Goal: Task Accomplishment & Management: Use online tool/utility

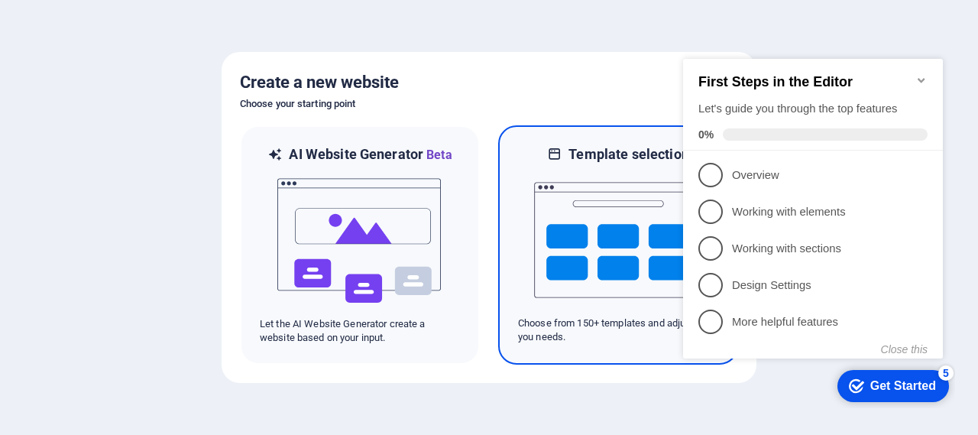
click at [639, 225] on img at bounding box center [618, 240] width 168 height 153
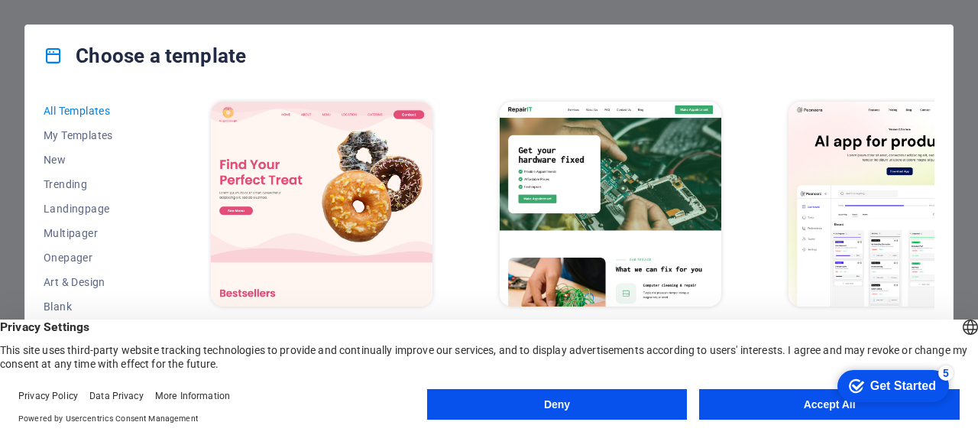
click at [780, 406] on button "Accept All" at bounding box center [829, 404] width 261 height 31
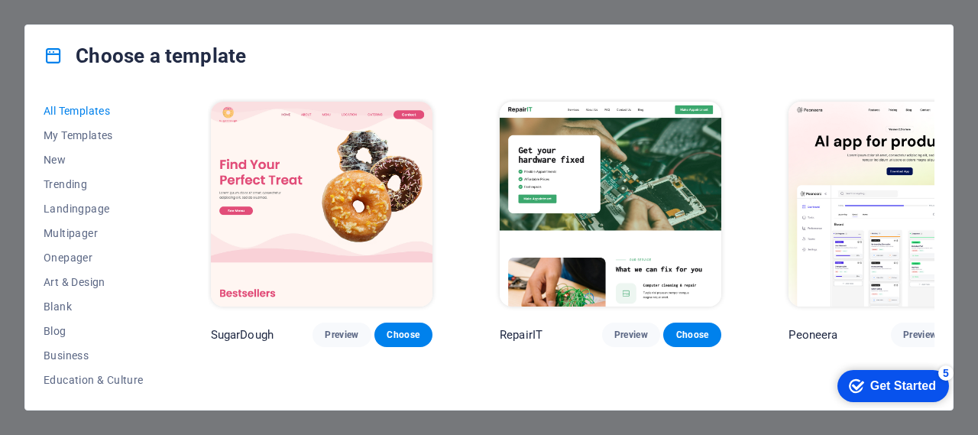
click at [949, 369] on div "5" at bounding box center [946, 372] width 15 height 15
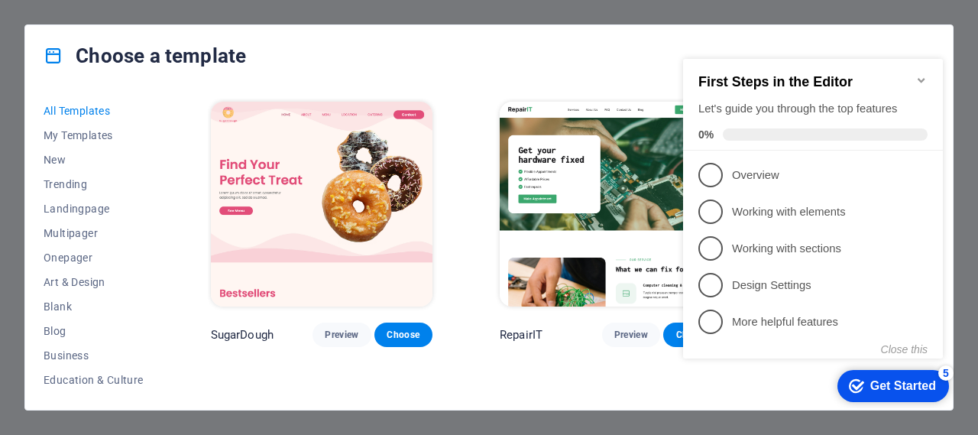
click at [950, 369] on div "5" at bounding box center [946, 372] width 15 height 15
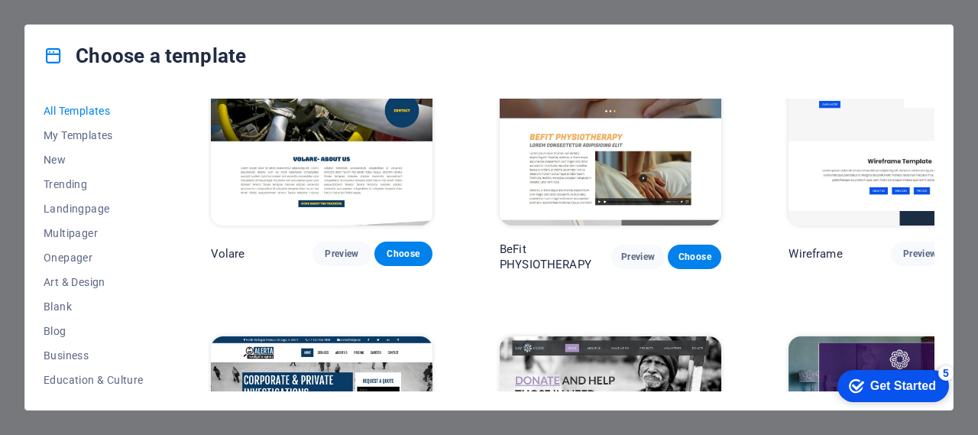
scroll to position [8558, 0]
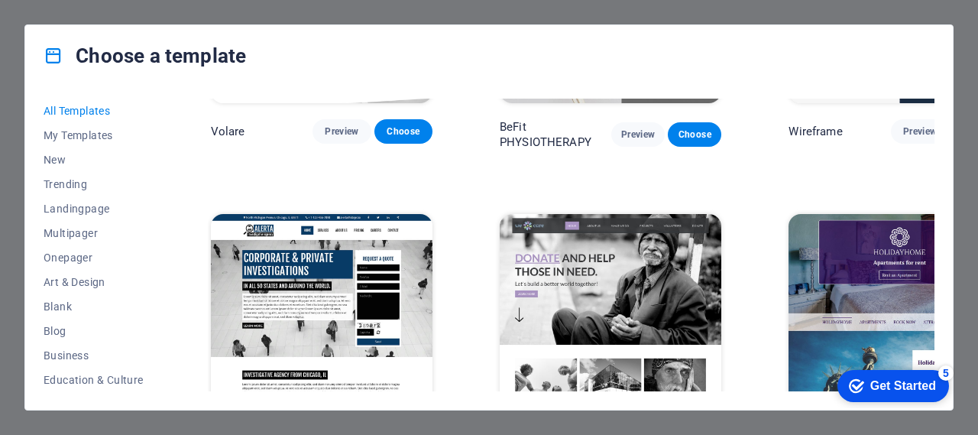
click at [935, 252] on div "All Templates My Templates New Trending Landingpage Multipager Onepager Art & D…" at bounding box center [489, 247] width 928 height 323
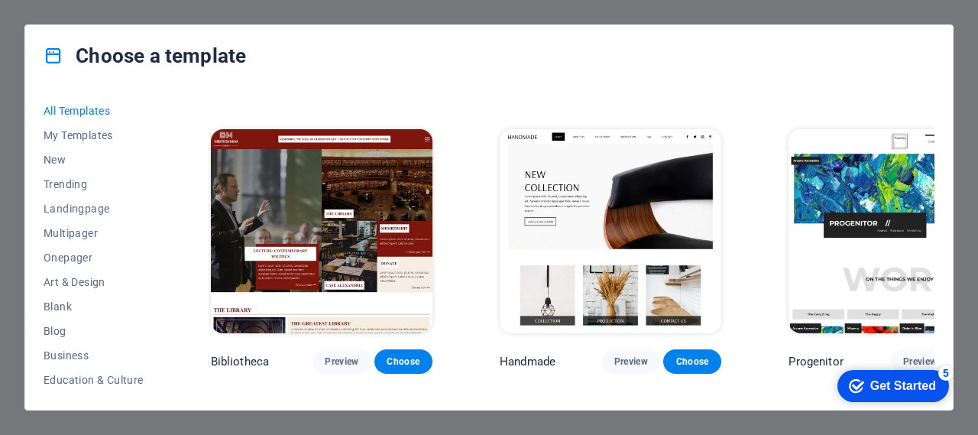
scroll to position [9013, 0]
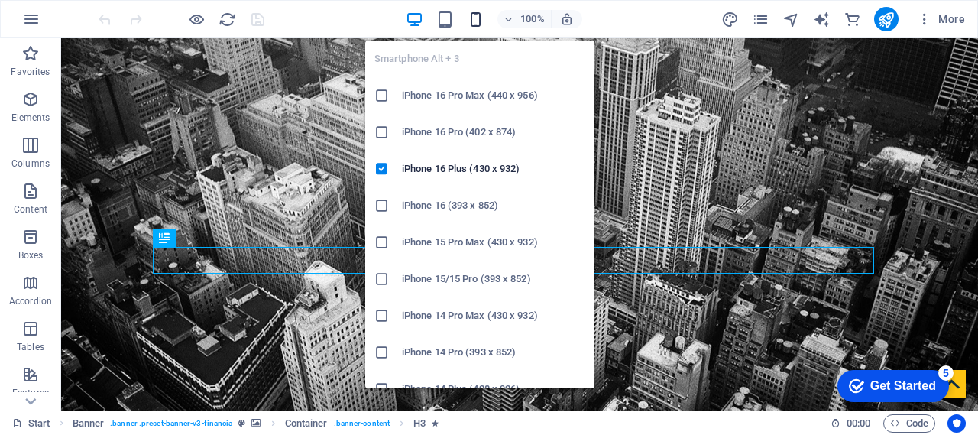
click at [475, 17] on icon "button" at bounding box center [476, 20] width 18 height 18
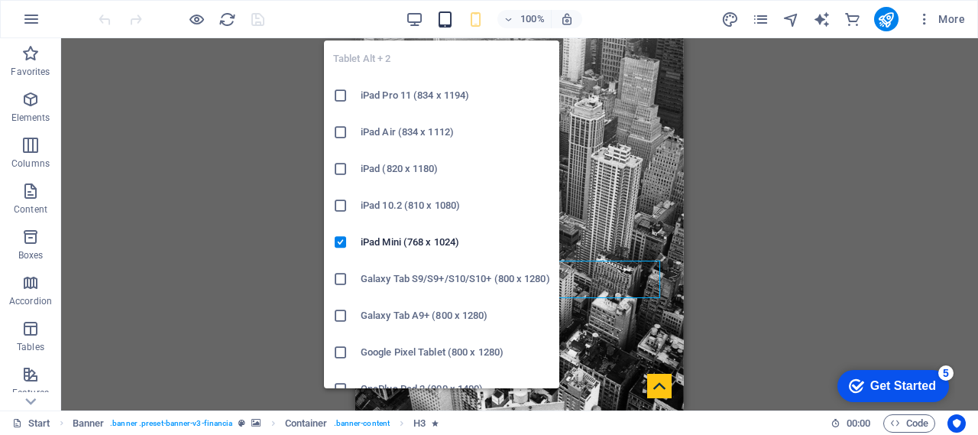
click at [446, 19] on icon "button" at bounding box center [445, 20] width 18 height 18
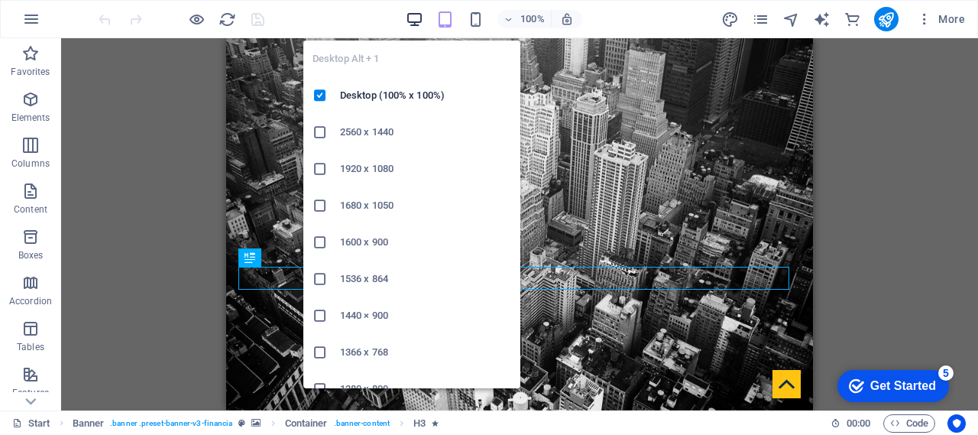
click at [408, 20] on icon "button" at bounding box center [415, 20] width 18 height 18
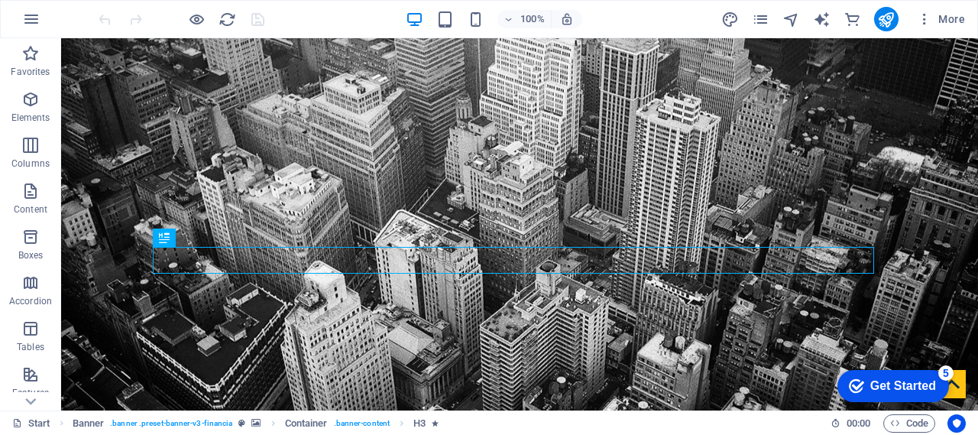
click at [311, 19] on div "100% More" at bounding box center [534, 19] width 876 height 24
click at [858, 423] on span ":" at bounding box center [859, 422] width 2 height 11
click at [887, 16] on icon "publish" at bounding box center [887, 20] width 18 height 18
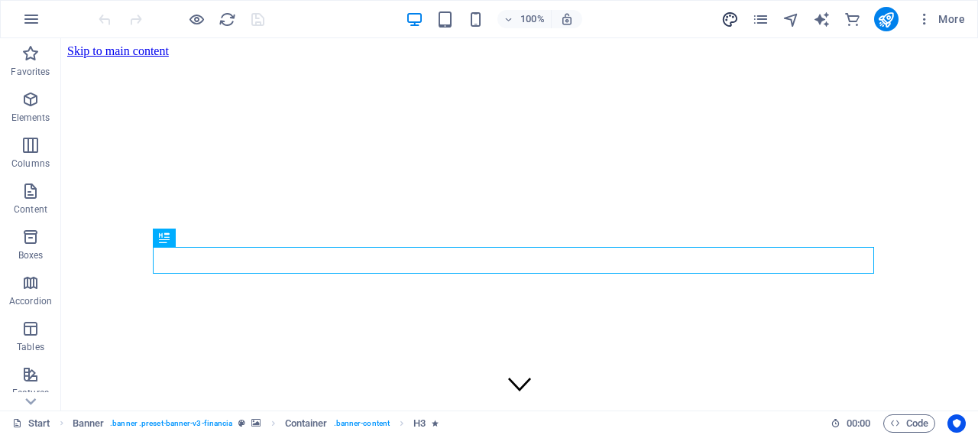
click at [727, 15] on icon "design" at bounding box center [731, 20] width 18 height 18
select select "rem"
select select "300"
select select "px"
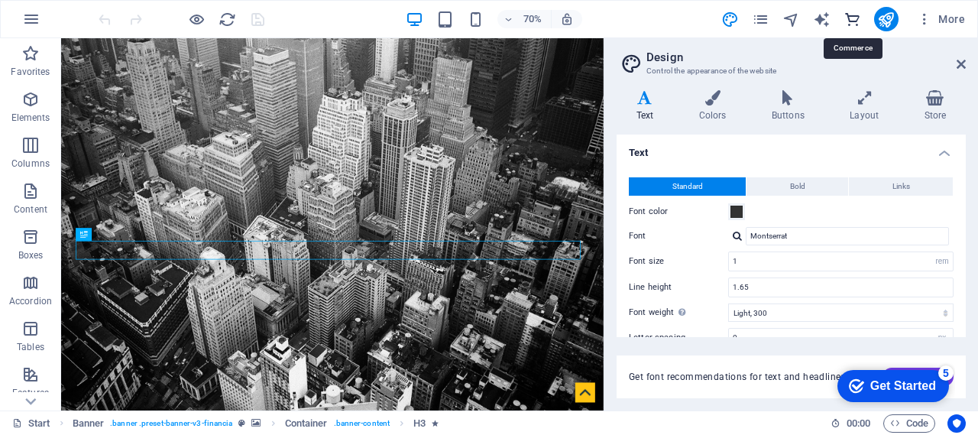
click at [854, 21] on icon "commerce" at bounding box center [853, 20] width 18 height 18
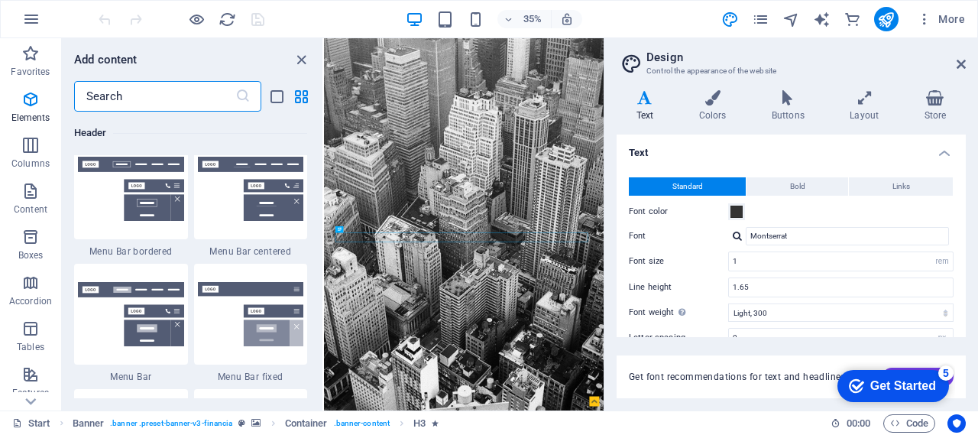
scroll to position [14731, 0]
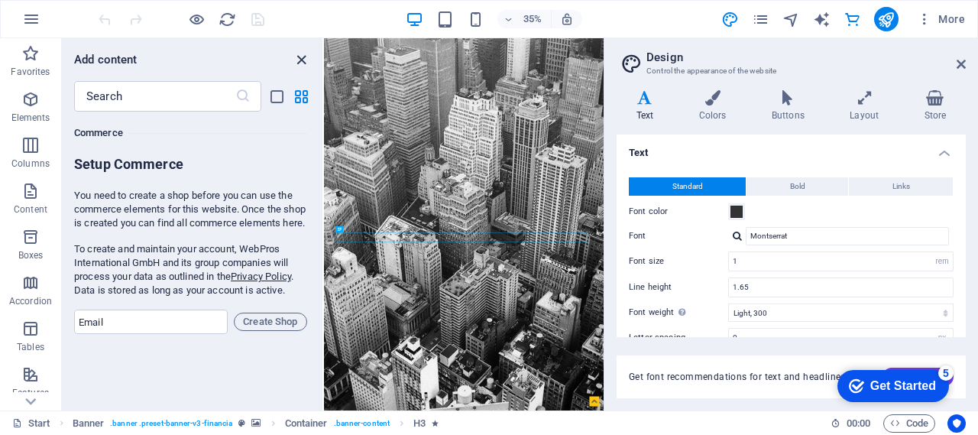
drag, startPoint x: 301, startPoint y: 57, endPoint x: 484, endPoint y: 37, distance: 183.8
click at [301, 57] on icon "close panel" at bounding box center [302, 60] width 18 height 18
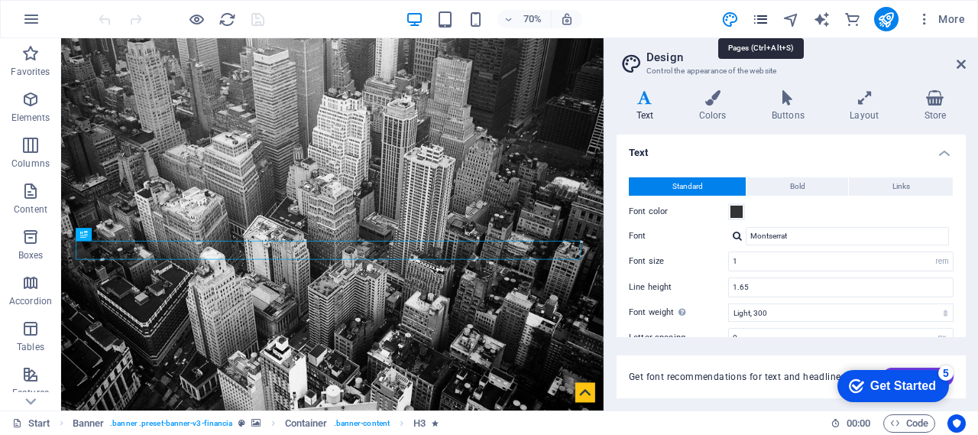
click at [768, 20] on icon "pages" at bounding box center [761, 20] width 18 height 18
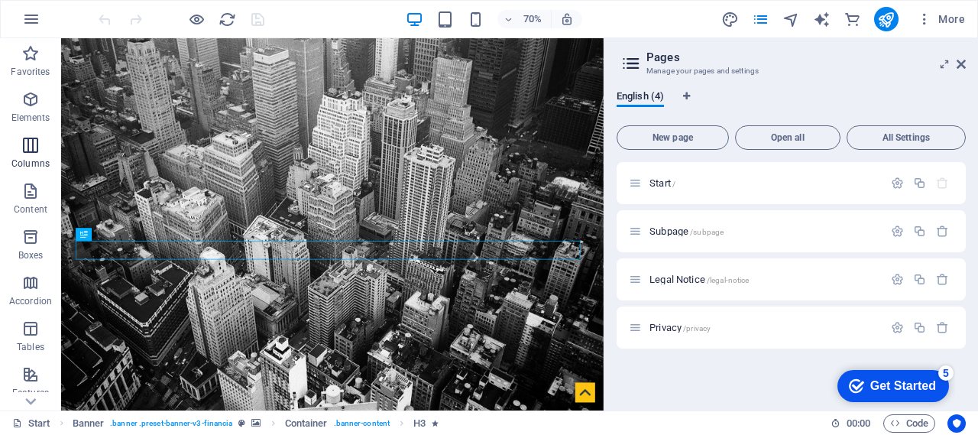
drag, startPoint x: 35, startPoint y: 102, endPoint x: 35, endPoint y: 130, distance: 28.3
click at [34, 102] on icon "button" at bounding box center [30, 99] width 18 height 18
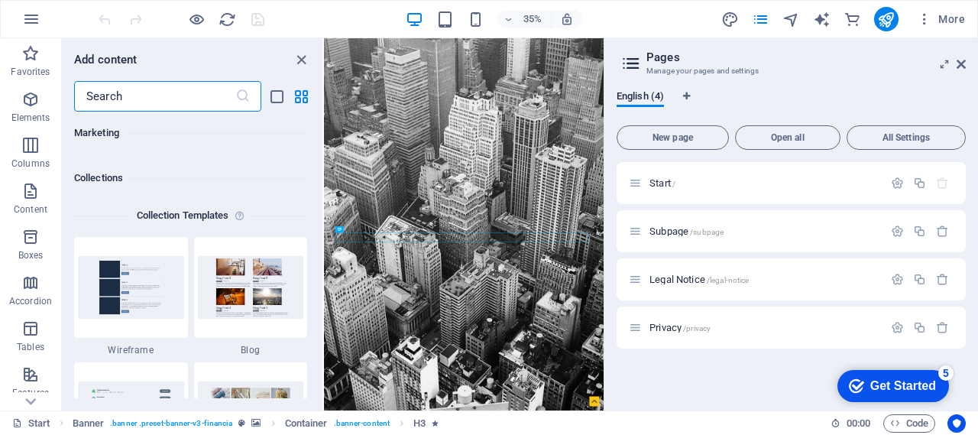
scroll to position [13810, 0]
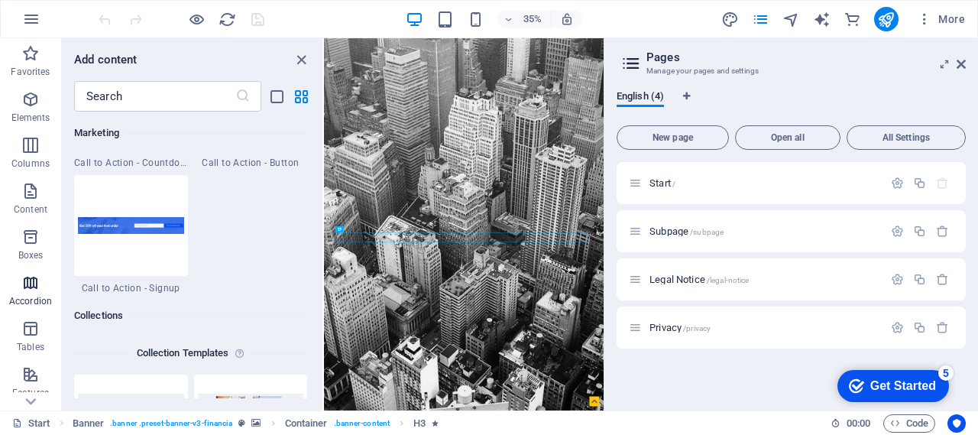
click at [33, 285] on icon "button" at bounding box center [30, 283] width 18 height 18
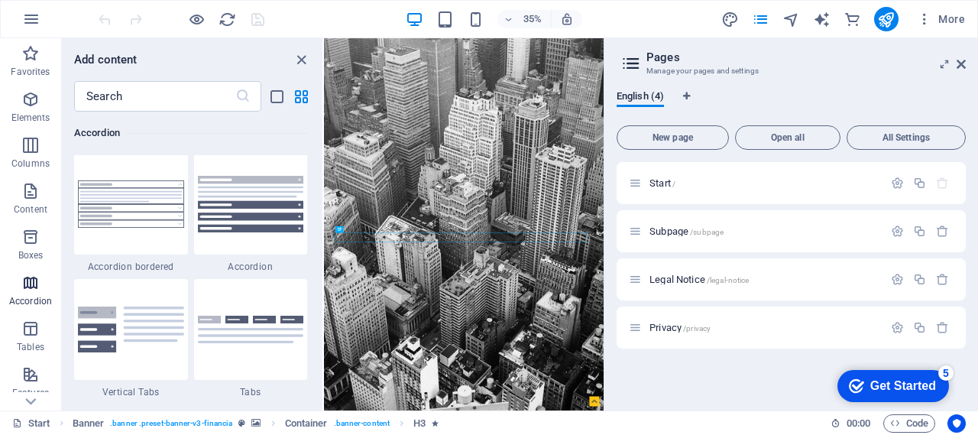
scroll to position [4881, 0]
click at [39, 312] on button "Accordion" at bounding box center [30, 291] width 61 height 46
click at [31, 58] on icon at bounding box center [30, 47] width 21 height 21
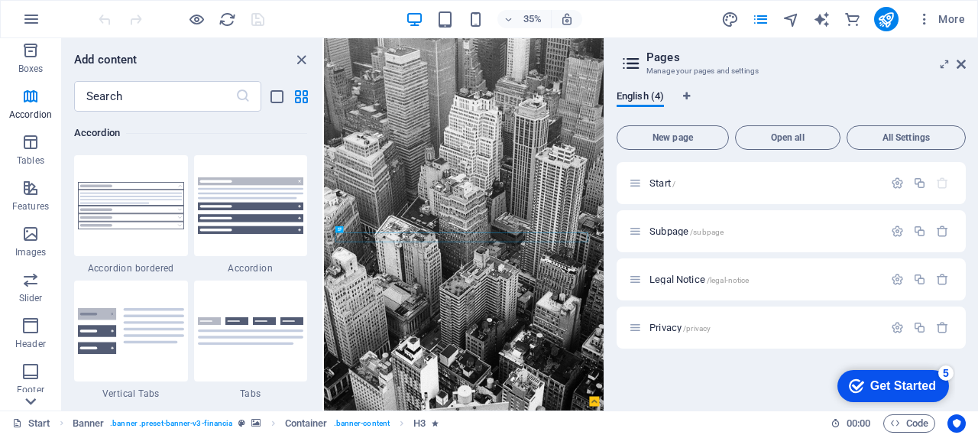
click at [31, 58] on icon at bounding box center [30, 47] width 21 height 21
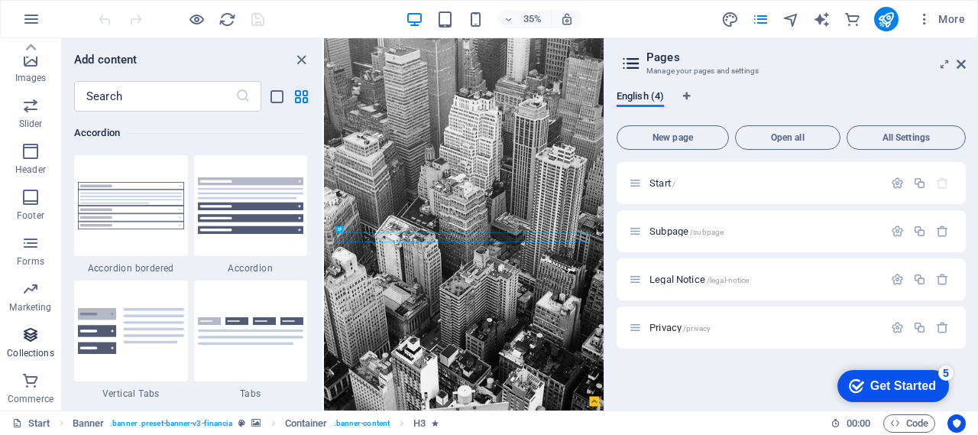
click at [32, 331] on icon "button" at bounding box center [30, 335] width 18 height 18
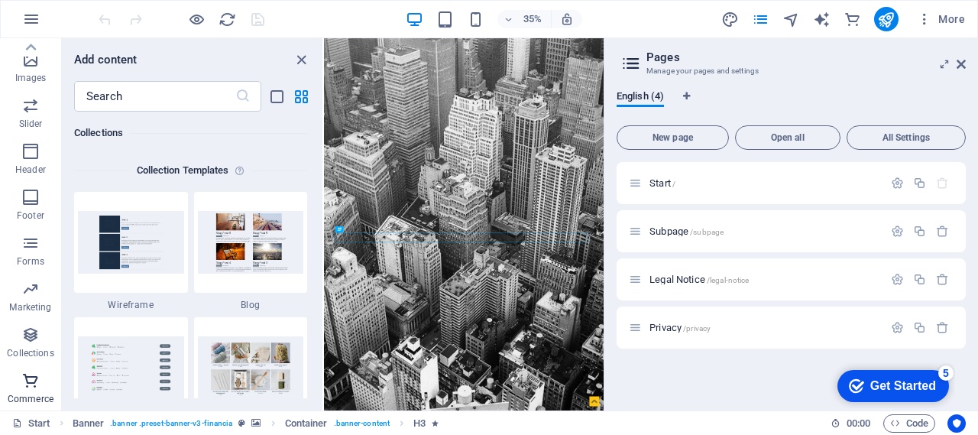
click at [32, 386] on icon "button" at bounding box center [30, 380] width 18 height 18
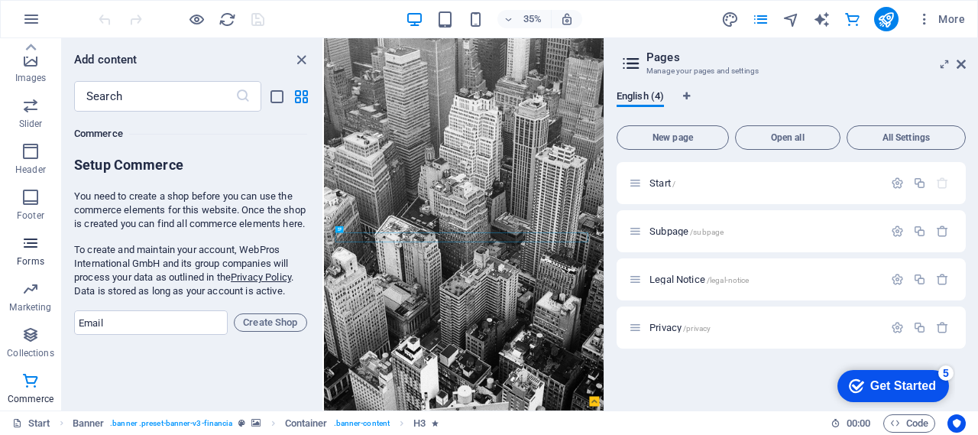
click at [35, 261] on p "Forms" at bounding box center [31, 261] width 28 height 12
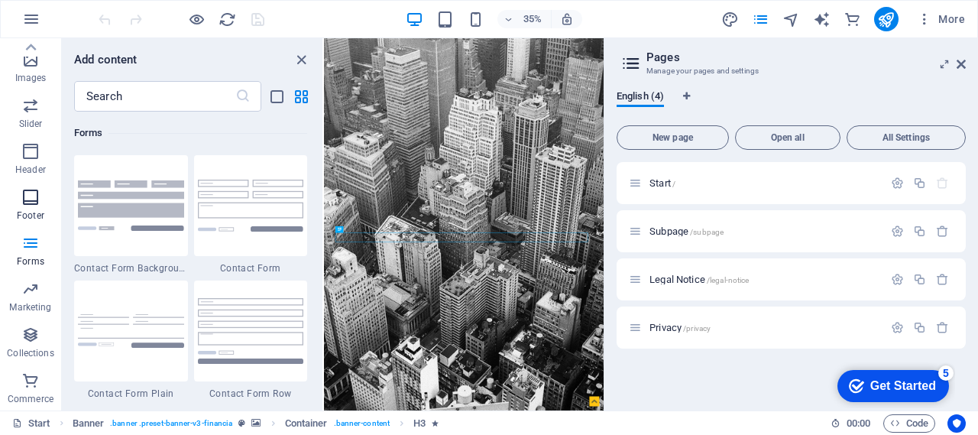
click at [39, 207] on span "Footer" at bounding box center [30, 206] width 61 height 37
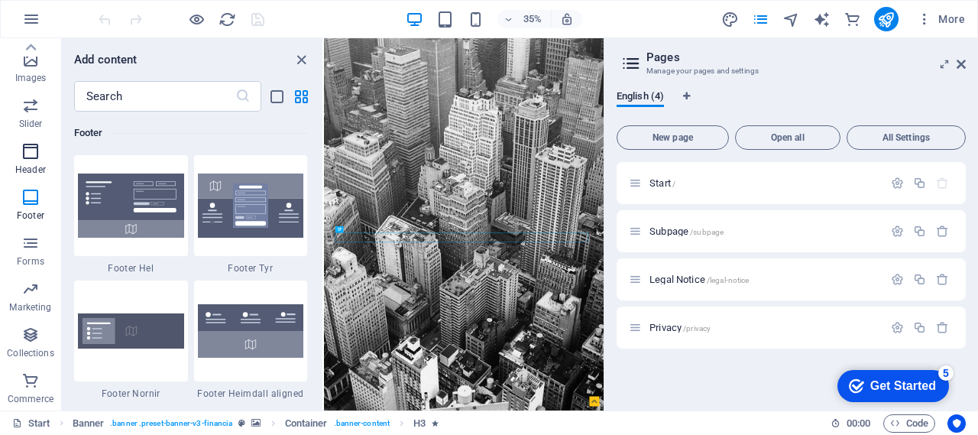
click at [37, 149] on icon "button" at bounding box center [30, 151] width 18 height 18
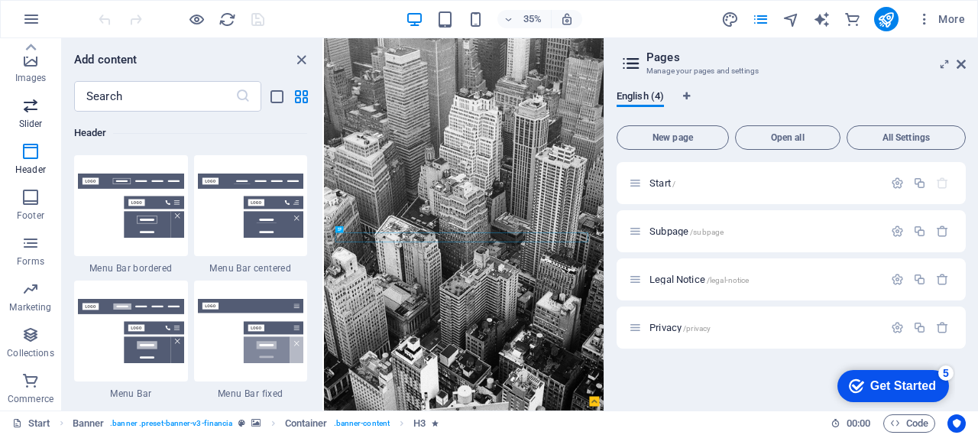
click at [29, 109] on icon "button" at bounding box center [30, 105] width 18 height 18
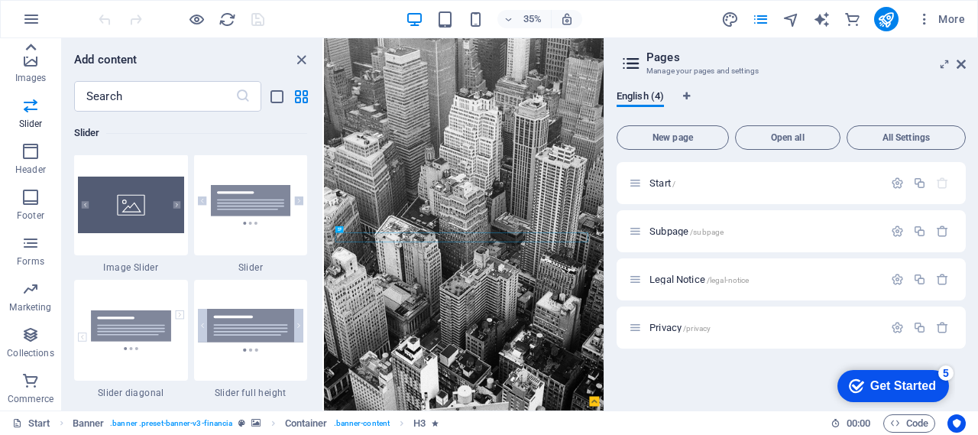
scroll to position [8665, 0]
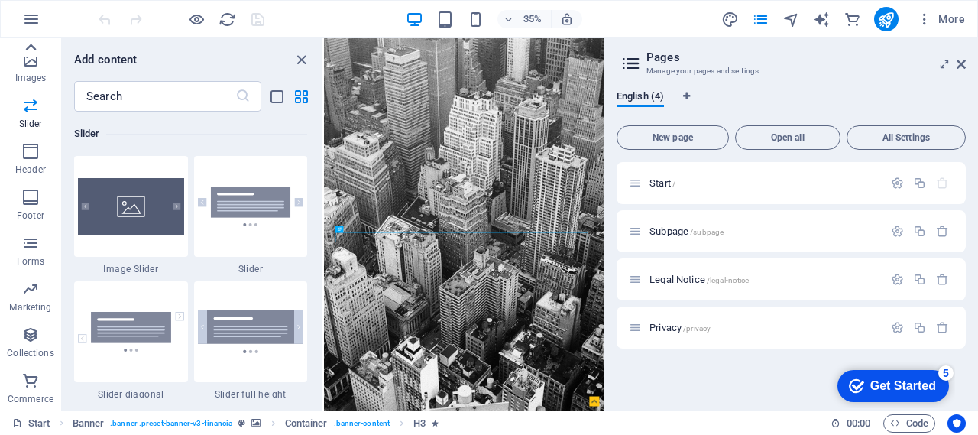
click at [30, 57] on icon at bounding box center [30, 47] width 21 height 21
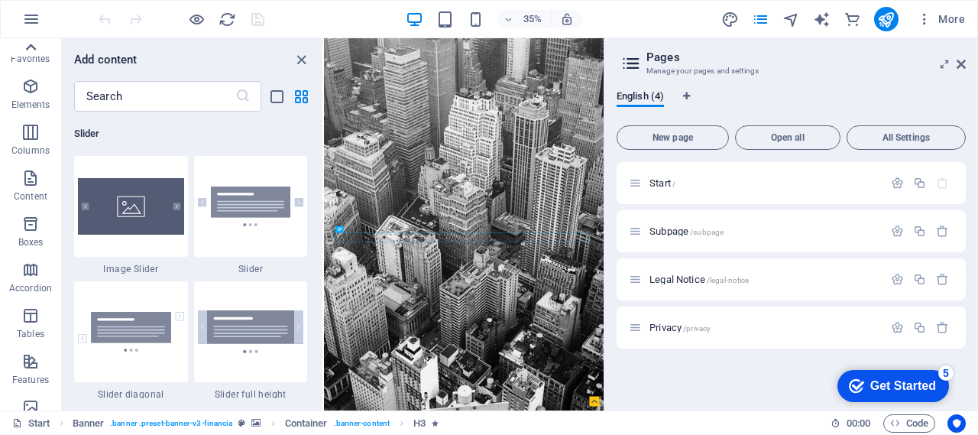
scroll to position [0, 0]
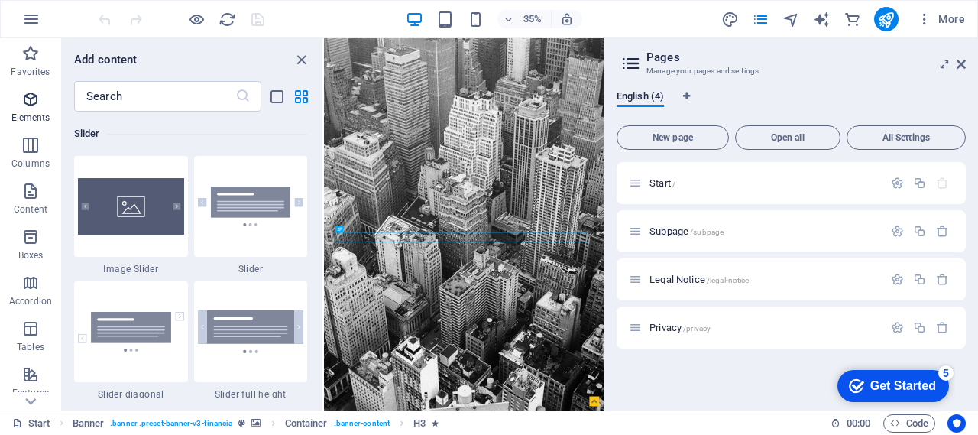
click at [37, 94] on icon "button" at bounding box center [30, 99] width 18 height 18
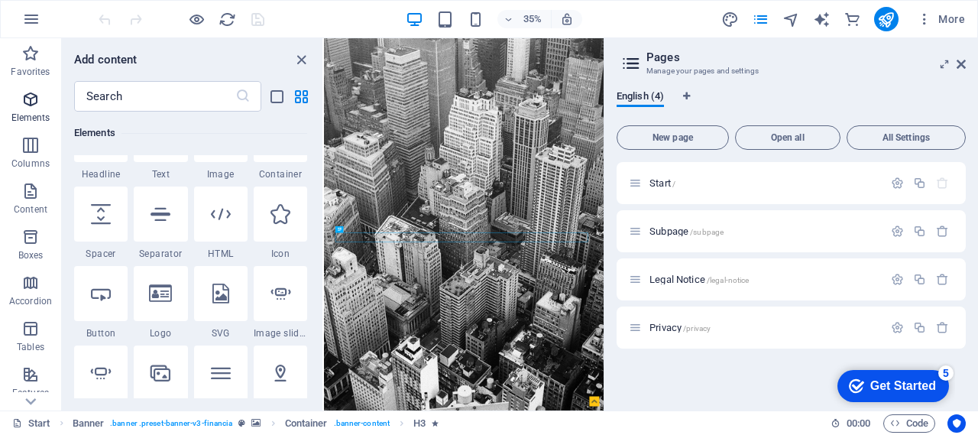
scroll to position [162, 0]
